Goal: Use online tool/utility

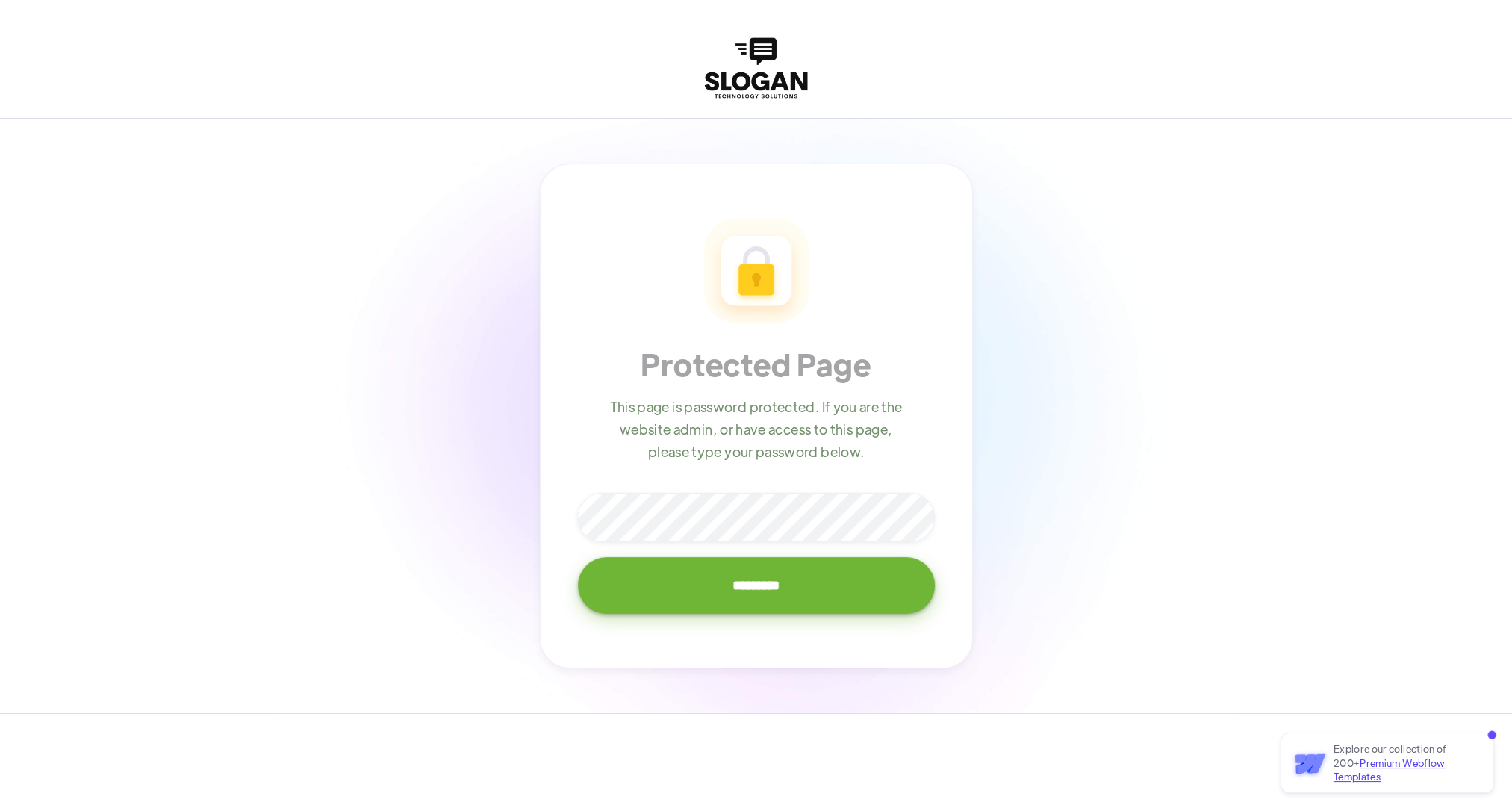
click at [578, 557] on input "*********" at bounding box center [757, 585] width 357 height 56
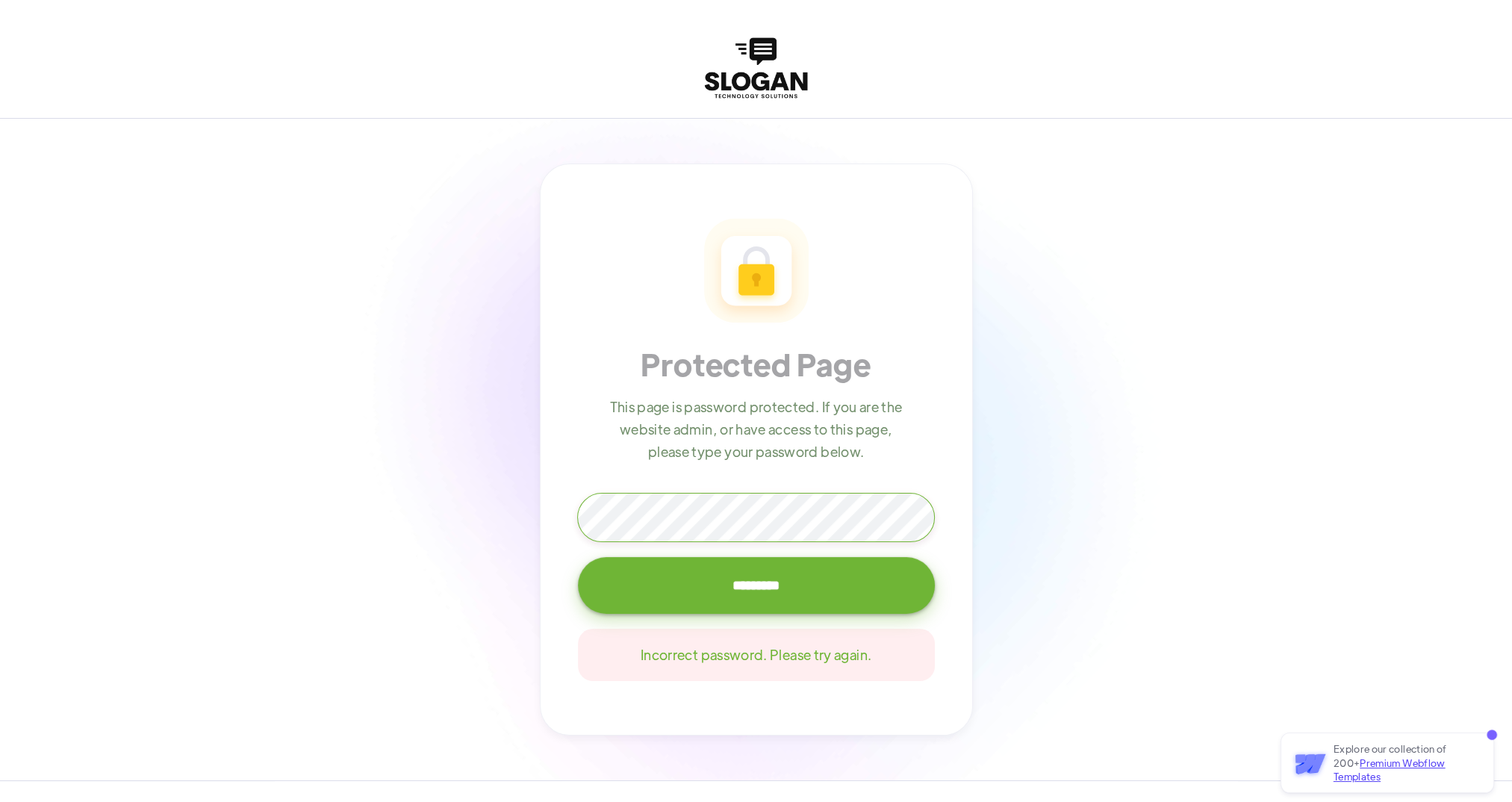
click at [578, 557] on input "*********" at bounding box center [757, 585] width 357 height 56
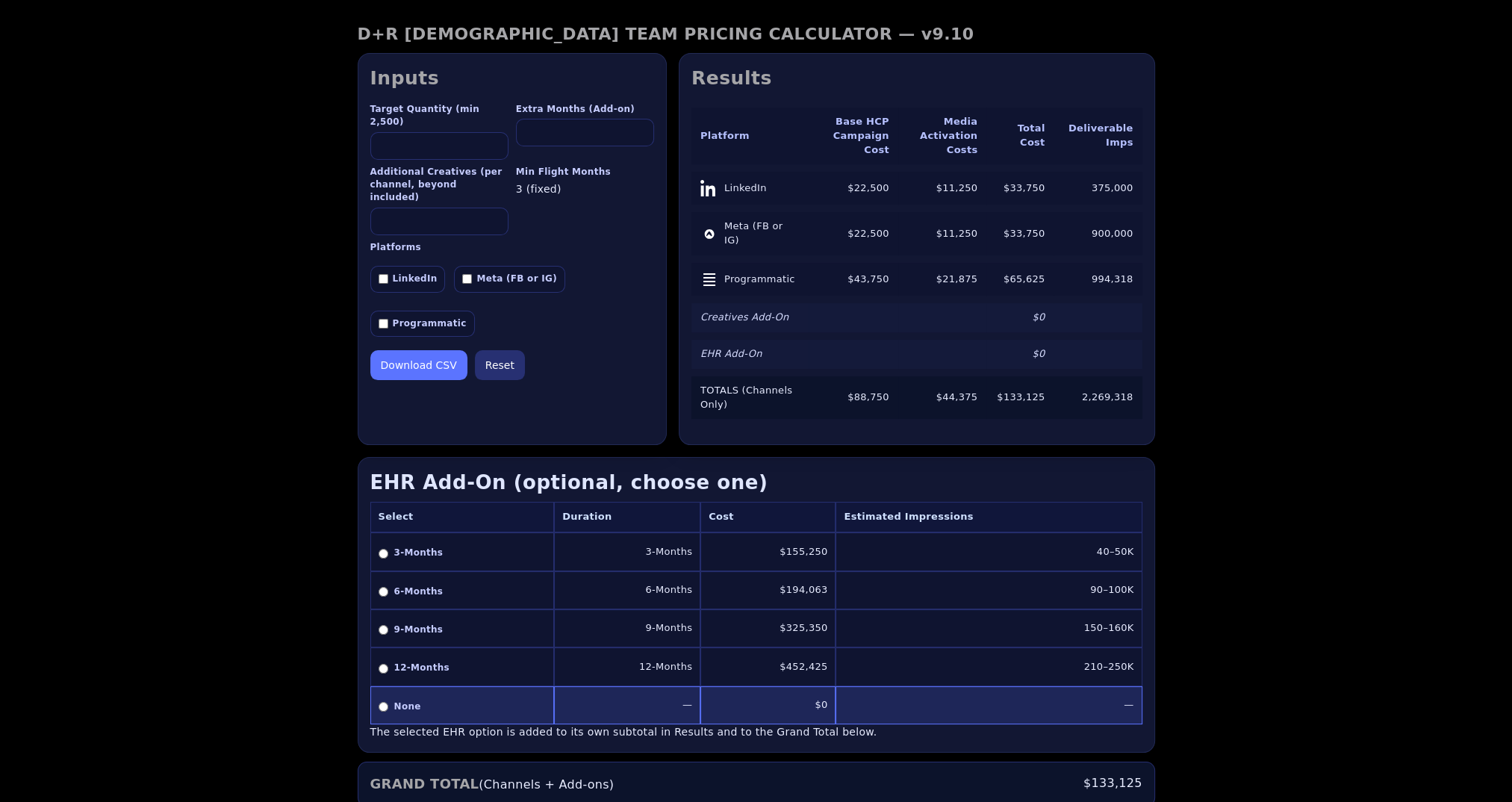
scroll to position [364, 0]
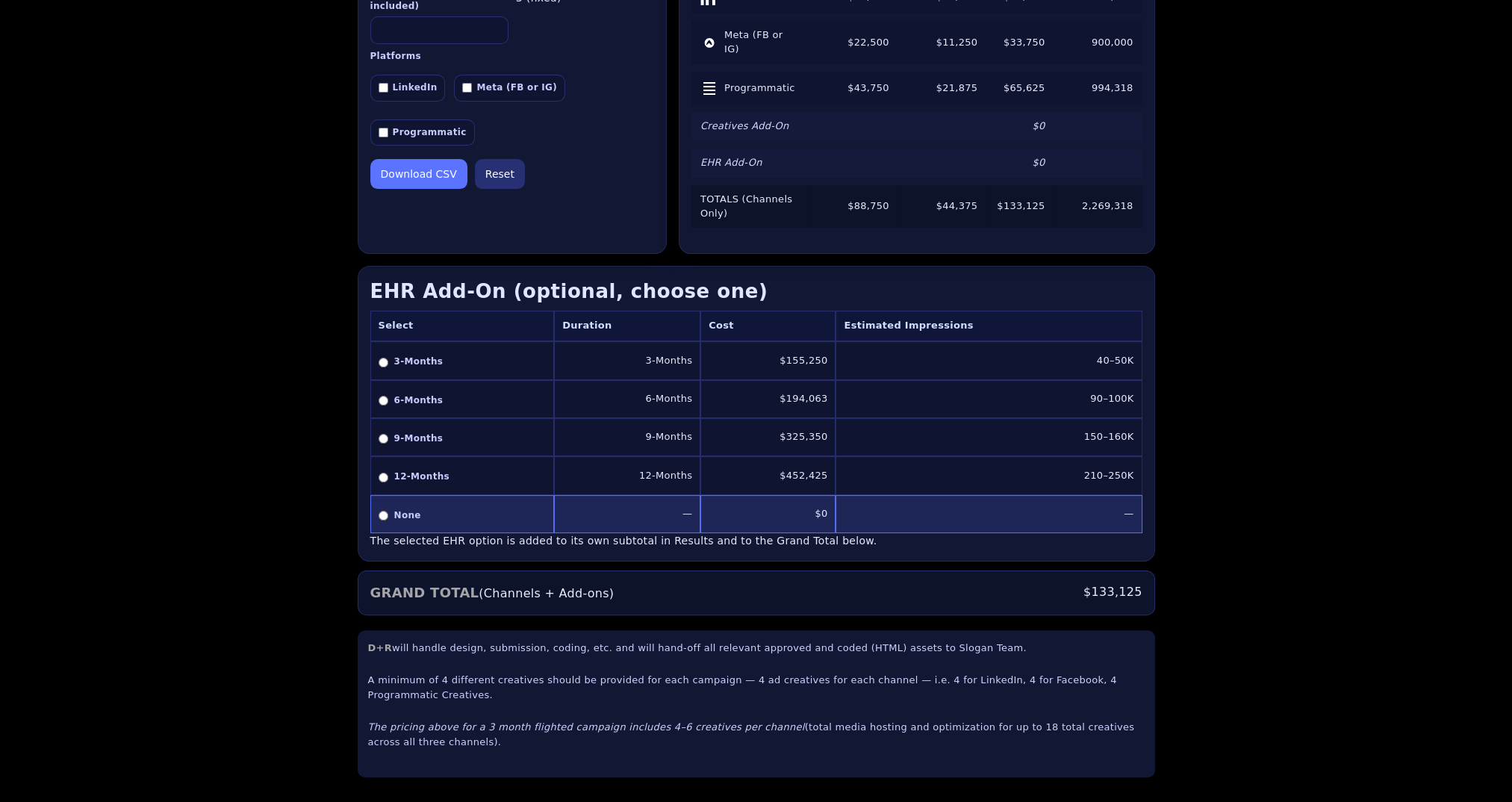
click at [1286, 584] on div "D+R [DEMOGRAPHIC_DATA] TEAM PRICING CALCULATOR — v9.10 D+R [DEMOGRAPHIC_DATA] T…" at bounding box center [756, 305] width 1512 height 993
